Goal: Use online tool/utility: Utilize a website feature to perform a specific function

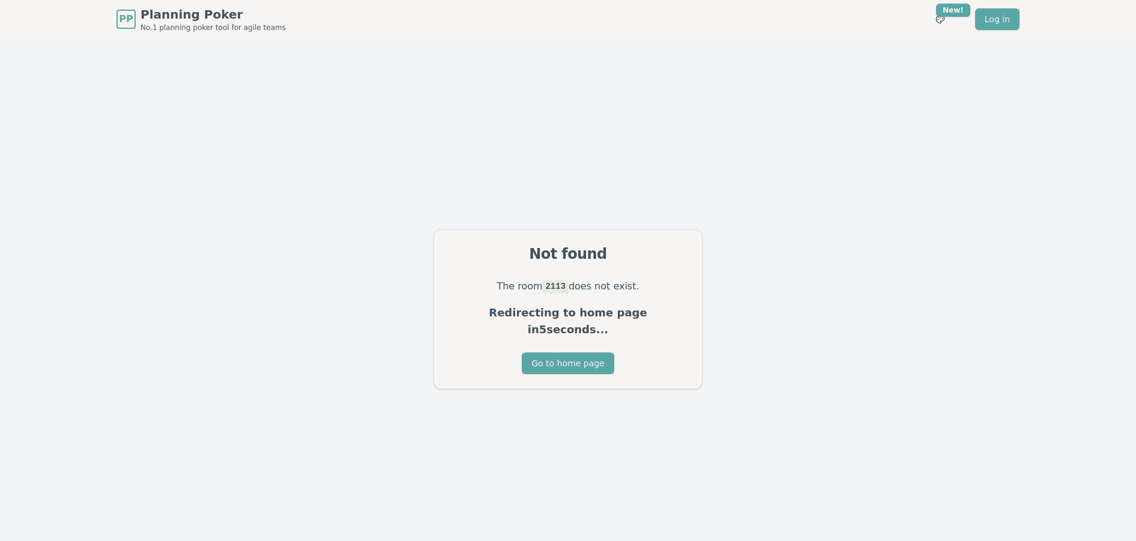
click at [566, 354] on button "Go to home page" at bounding box center [568, 363] width 92 height 22
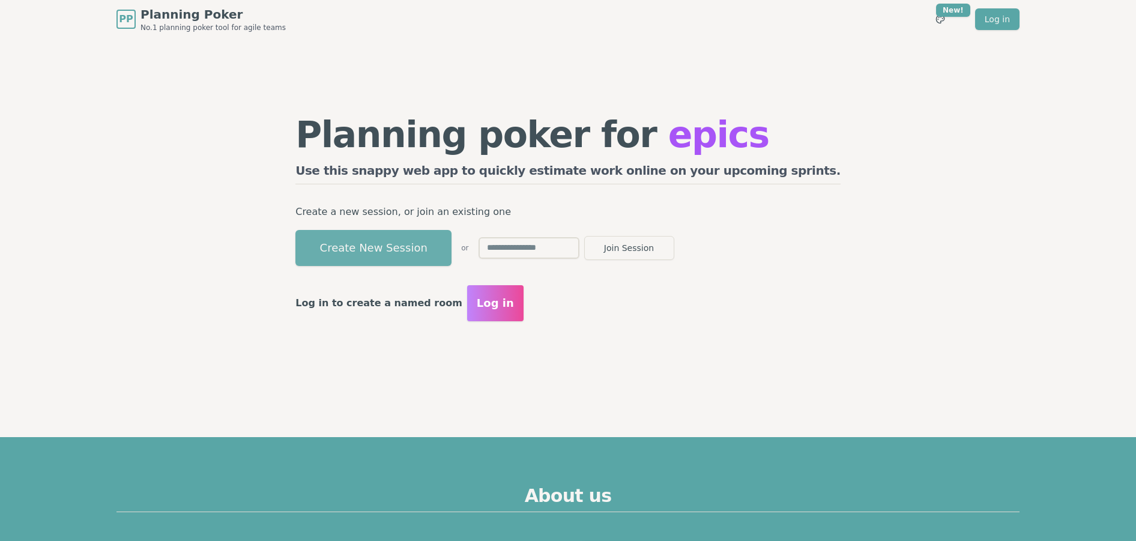
click at [429, 232] on button "Create New Session" at bounding box center [373, 248] width 156 height 36
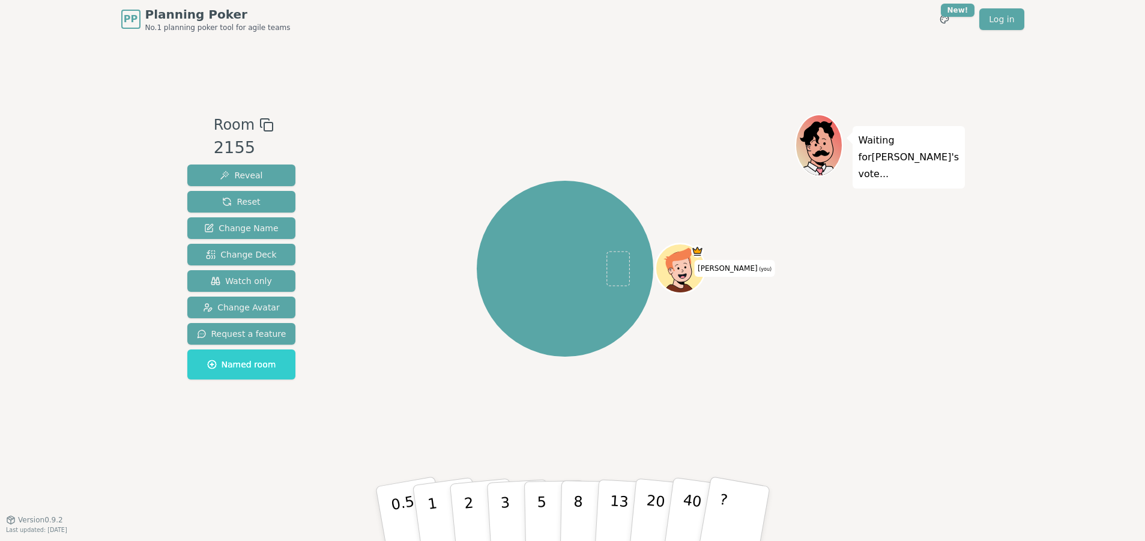
click at [83, 220] on div "PP Planning Poker No.1 planning poker tool for agile teams Toggle theme New! Lo…" at bounding box center [572, 270] width 1145 height 541
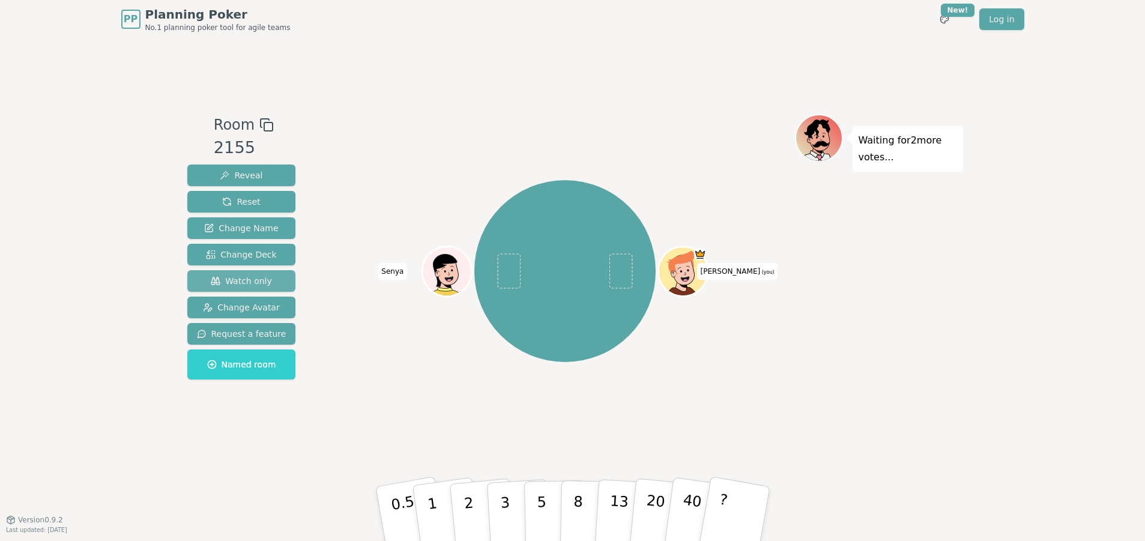
click at [250, 280] on span "Watch only" at bounding box center [241, 281] width 61 height 12
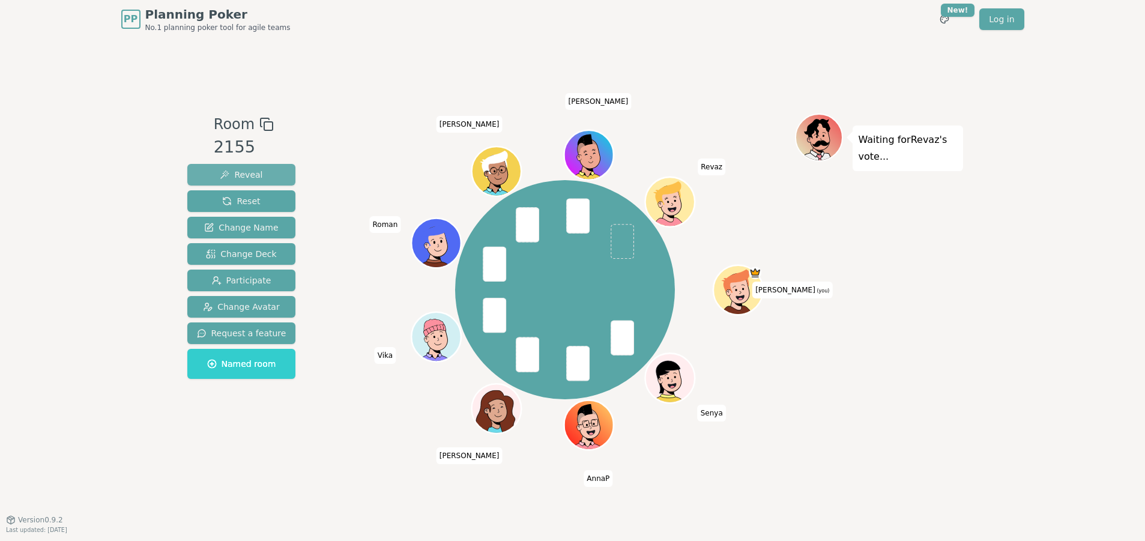
click at [258, 169] on button "Reveal" at bounding box center [241, 175] width 109 height 22
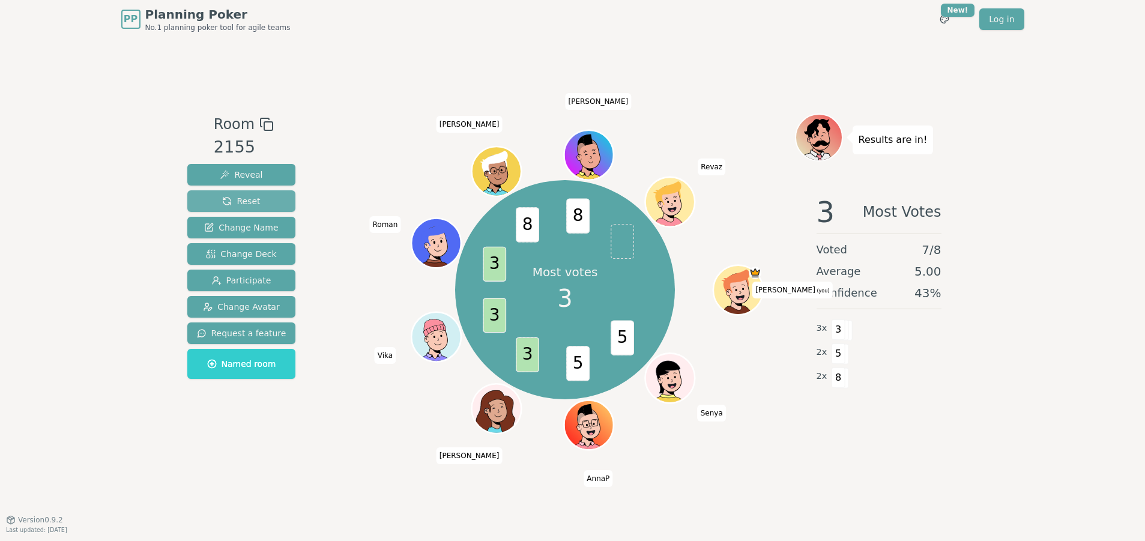
click at [261, 202] on button "Reset" at bounding box center [241, 201] width 109 height 22
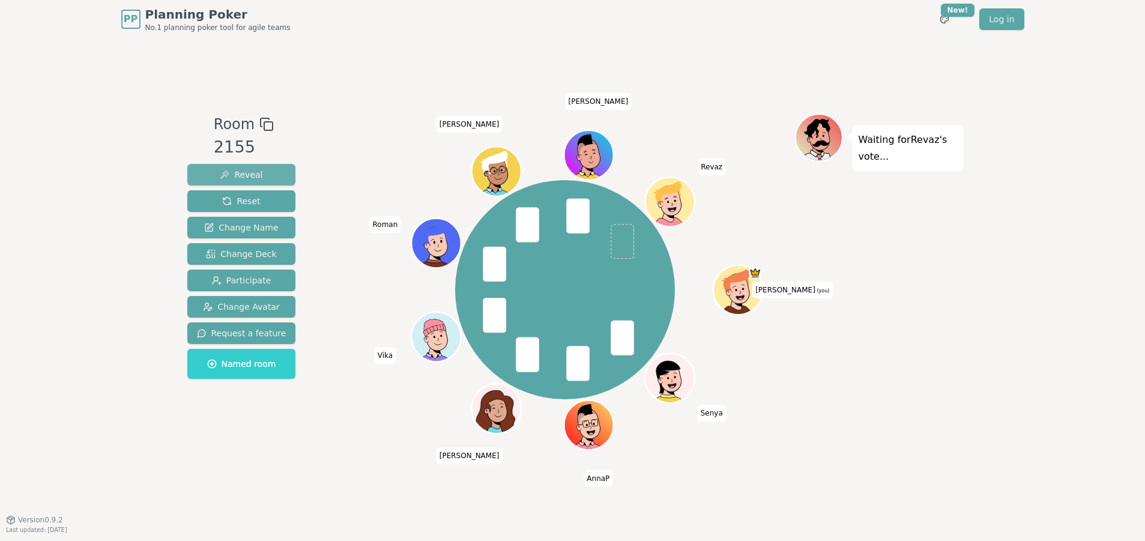
click at [240, 174] on span "Reveal" at bounding box center [241, 175] width 43 height 12
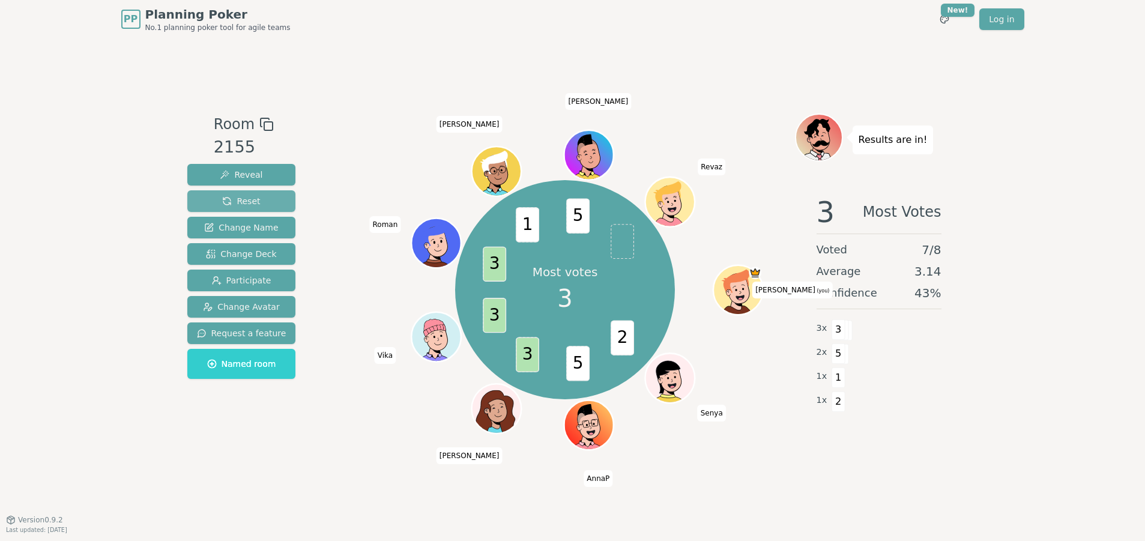
click at [265, 201] on button "Reset" at bounding box center [241, 201] width 109 height 22
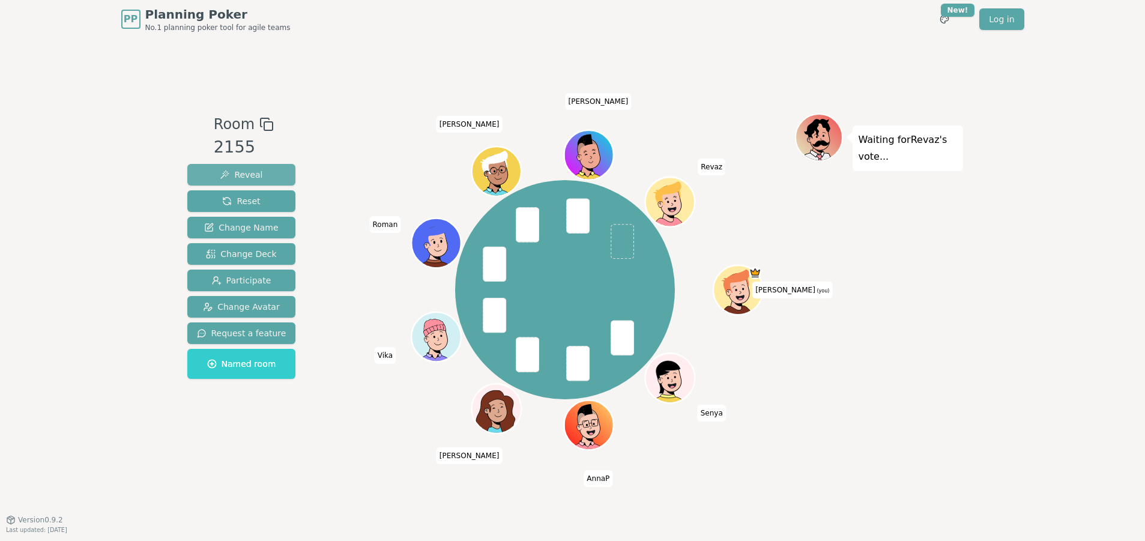
click at [264, 171] on button "Reveal" at bounding box center [241, 175] width 109 height 22
